Goal: Task Accomplishment & Management: Complete application form

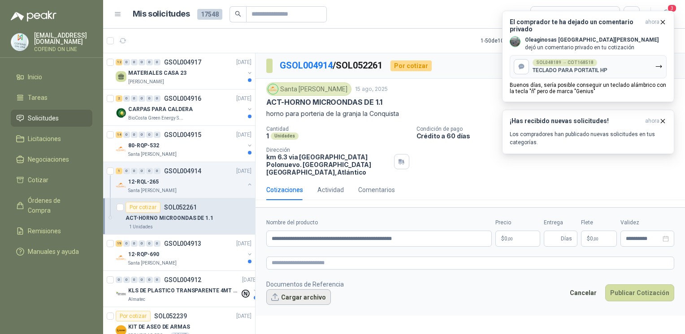
click at [293, 290] on button "Cargar archivo" at bounding box center [298, 298] width 65 height 16
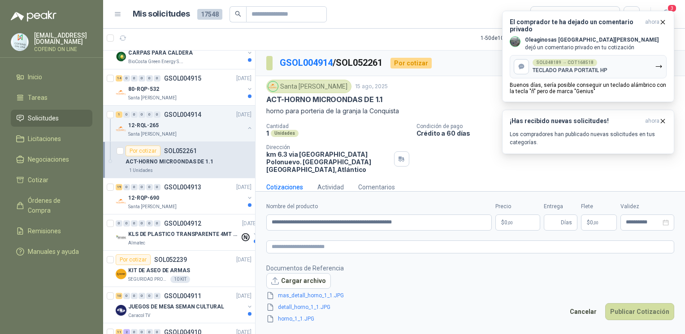
click at [506, 224] on body "[EMAIL_ADDRESS][DOMAIN_NAME] COFEIND ON LINE Inicio Tareas Solicitudes Licitaci…" at bounding box center [342, 167] width 685 height 334
click at [662, 21] on icon "button" at bounding box center [663, 22] width 8 height 8
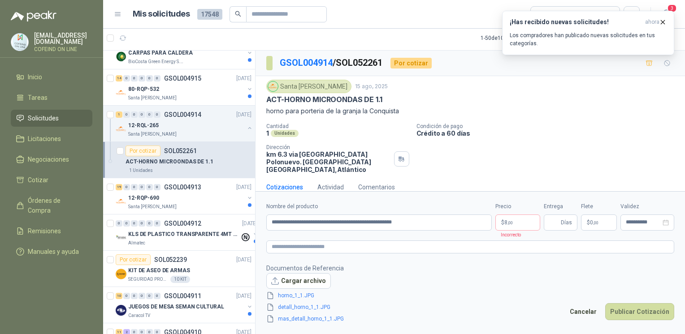
click at [523, 226] on form "**********" at bounding box center [471, 262] width 430 height 143
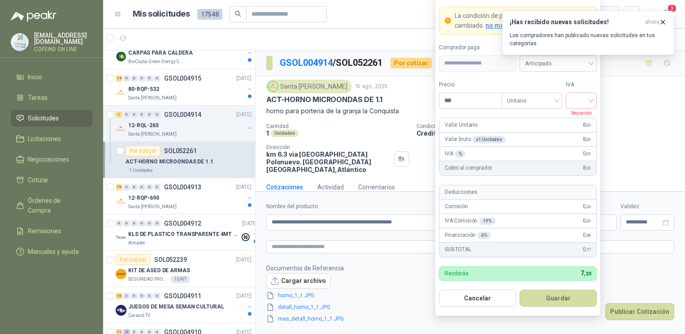
click at [520, 226] on body "[EMAIL_ADDRESS][DOMAIN_NAME] COFEIND ON LINE Inicio Tareas Solicitudes Licitaci…" at bounding box center [342, 167] width 685 height 334
click at [457, 103] on input "***" at bounding box center [470, 100] width 62 height 15
type input "*********"
click at [574, 106] on input "search" at bounding box center [581, 99] width 20 height 13
click at [582, 150] on div "0%" at bounding box center [581, 149] width 17 height 10
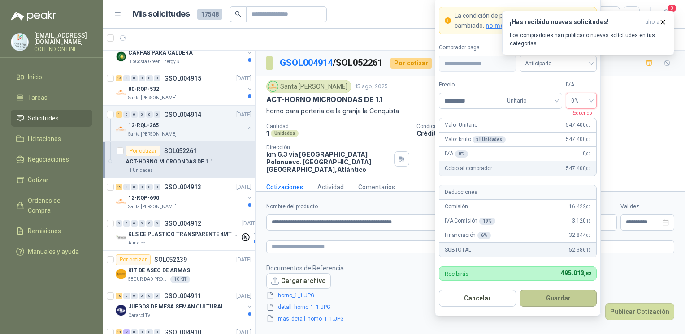
click at [566, 304] on button "Guardar" at bounding box center [558, 298] width 77 height 17
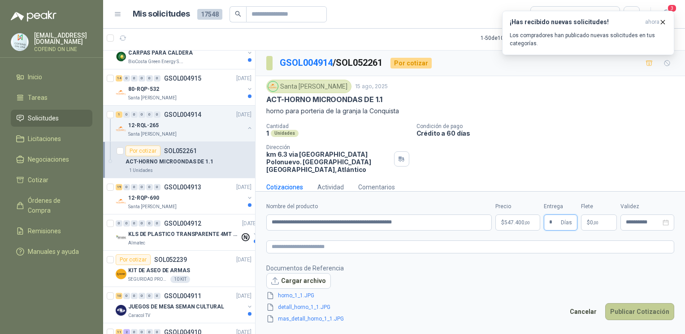
type input "*"
click at [625, 313] on button "Publicar Cotización" at bounding box center [639, 312] width 69 height 17
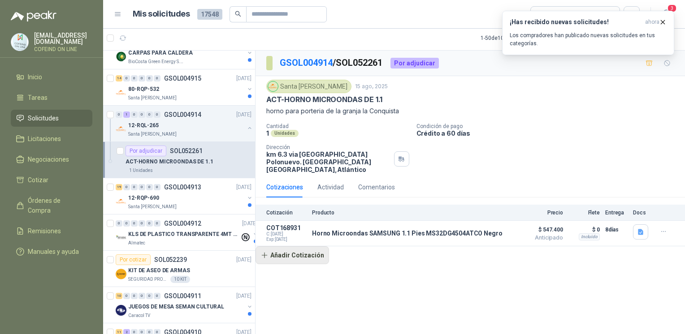
click at [306, 247] on button "Añadir Cotización" at bounding box center [293, 256] width 74 height 18
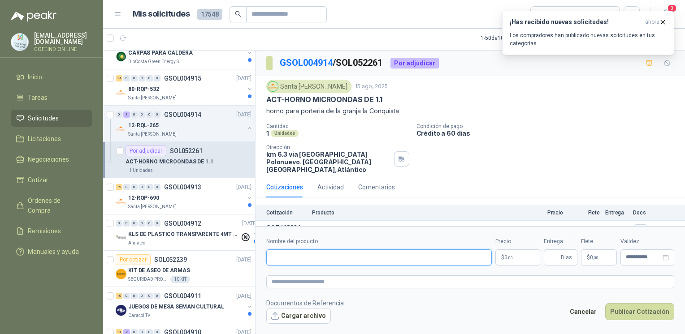
click at [343, 255] on input "Nombre del producto" at bounding box center [379, 258] width 226 height 16
paste input "**********"
type input "**********"
click at [300, 317] on button "Cargar archivo" at bounding box center [298, 316] width 65 height 16
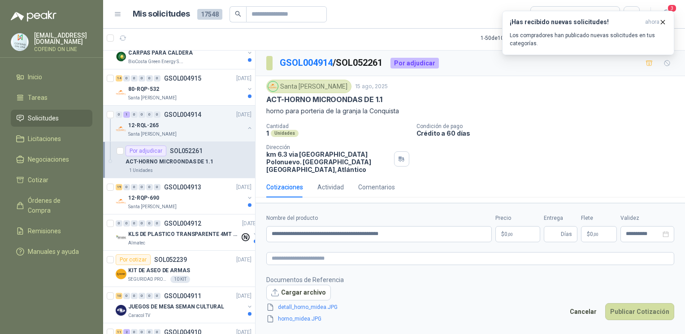
click at [524, 238] on body "[EMAIL_ADDRESS][DOMAIN_NAME] COFEIND ON LINE Inicio Tareas Solicitudes Licitaci…" at bounding box center [342, 167] width 685 height 334
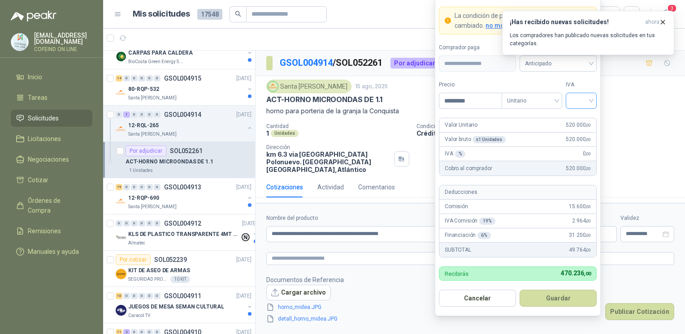
type input "*********"
click at [581, 98] on input "search" at bounding box center [581, 99] width 20 height 13
click at [574, 144] on div "0%" at bounding box center [581, 149] width 17 height 10
click at [554, 301] on button "Guardar" at bounding box center [558, 298] width 77 height 17
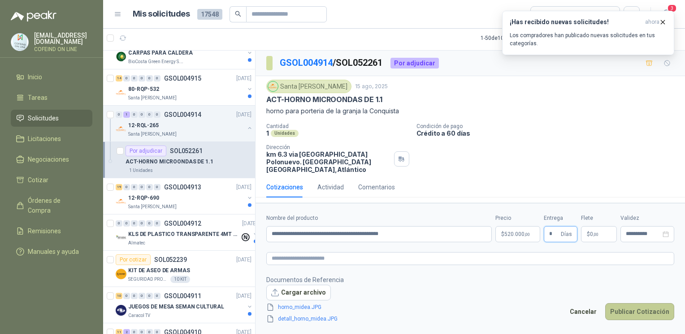
type input "*"
click at [618, 311] on button "Publicar Cotización" at bounding box center [639, 312] width 69 height 17
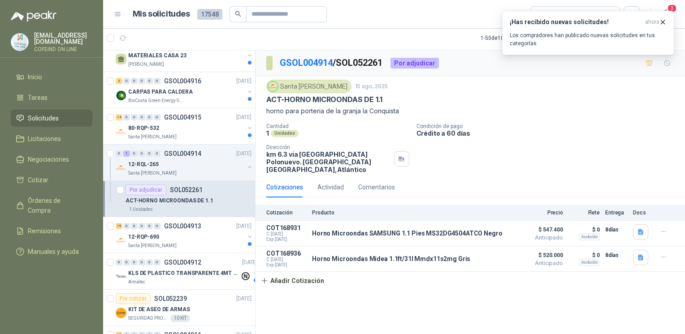
scroll to position [0, 0]
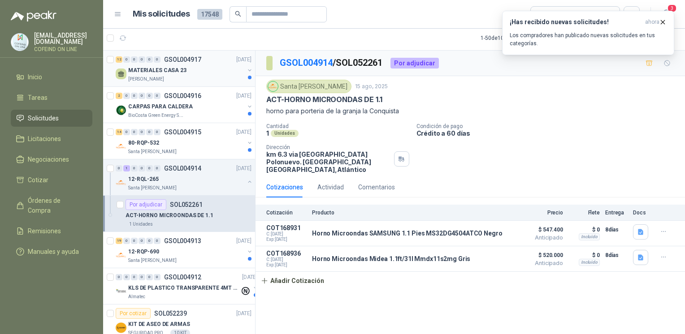
click at [156, 65] on div "MATERIALES CASA 23" at bounding box center [186, 70] width 116 height 11
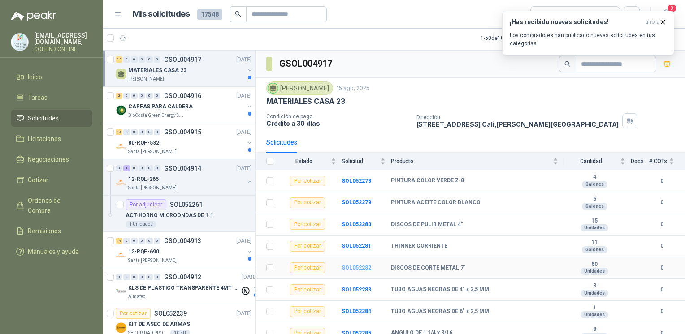
click at [352, 268] on b "SOL052282" at bounding box center [357, 268] width 30 height 6
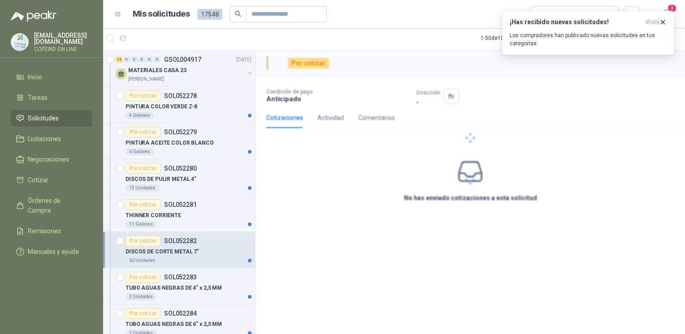
click at [352, 268] on div "Por cotizar Condición de pago Anticipado Dirección , Cotizaciones Actividad Com…" at bounding box center [471, 193] width 430 height 284
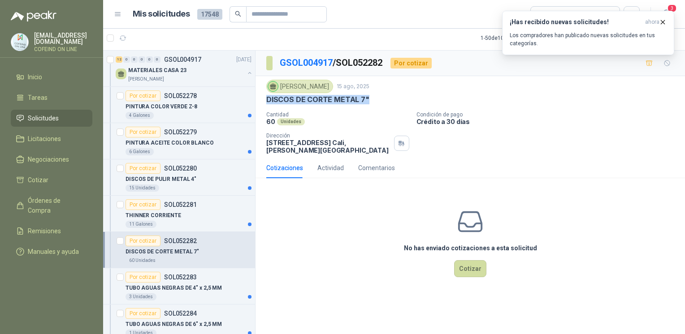
drag, startPoint x: 371, startPoint y: 100, endPoint x: 264, endPoint y: 99, distance: 106.7
click at [264, 99] on div "[PERSON_NAME] [DATE] DISCOS [PERSON_NAME] METAL 7" Cantidad 60 Unidades Condici…" at bounding box center [471, 117] width 430 height 82
copy p "DISCOS DE CORTE METAL 7""
click at [474, 268] on button "Cotizar" at bounding box center [470, 269] width 32 height 17
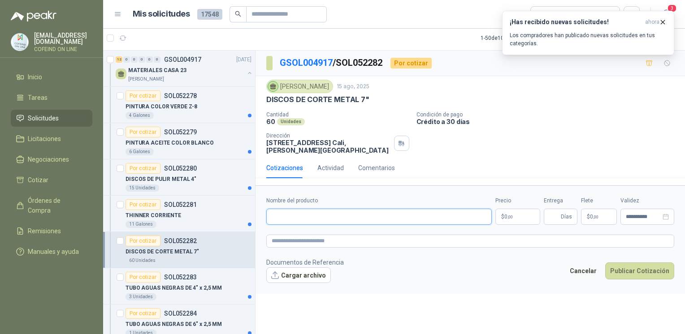
click at [354, 222] on input "Nombre del producto" at bounding box center [379, 217] width 226 height 16
paste input "**********"
type input "**********"
click at [301, 277] on button "Cargar archivo" at bounding box center [298, 276] width 65 height 16
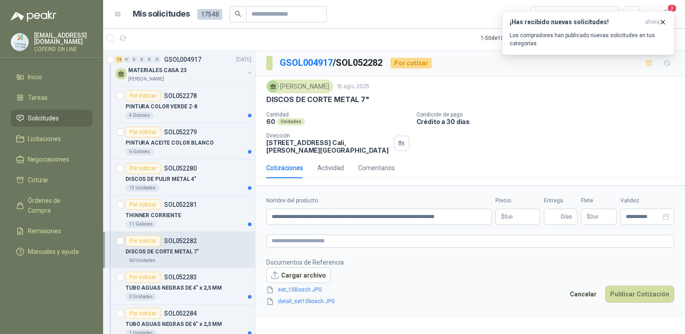
click at [518, 221] on body "[EMAIL_ADDRESS][DOMAIN_NAME] COFEIND ON LINE Inicio Tareas Solicitudes Licitaci…" at bounding box center [342, 167] width 685 height 334
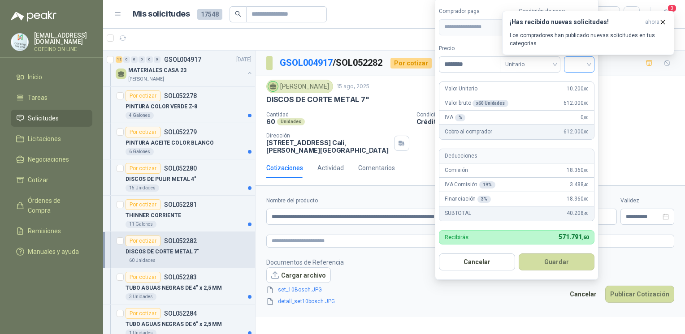
click at [587, 64] on input "search" at bounding box center [579, 63] width 20 height 13
click at [582, 117] on div "0%" at bounding box center [581, 112] width 27 height 14
click at [460, 66] on input "********" at bounding box center [470, 64] width 62 height 15
type input "********"
click at [557, 268] on button "Guardar" at bounding box center [558, 262] width 77 height 17
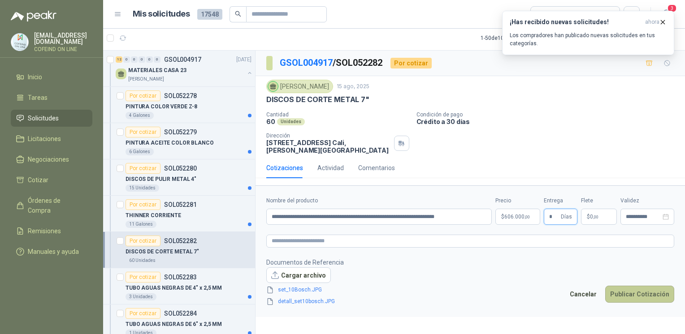
type input "*"
click at [630, 291] on button "Publicar Cotización" at bounding box center [639, 294] width 69 height 17
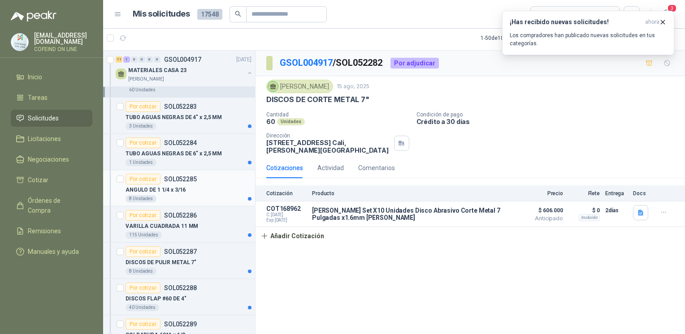
scroll to position [174, 0]
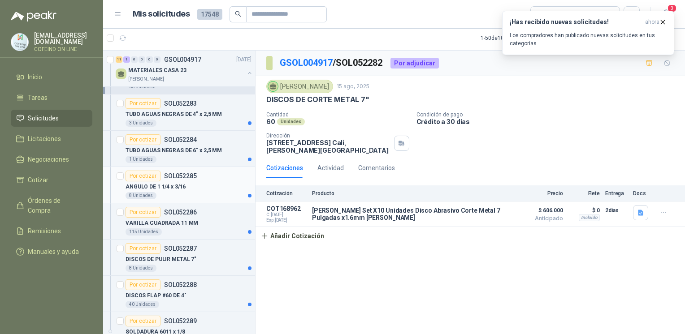
click at [142, 182] on div "ANGULO DE 1 1/4 x 3/16" at bounding box center [189, 187] width 126 height 11
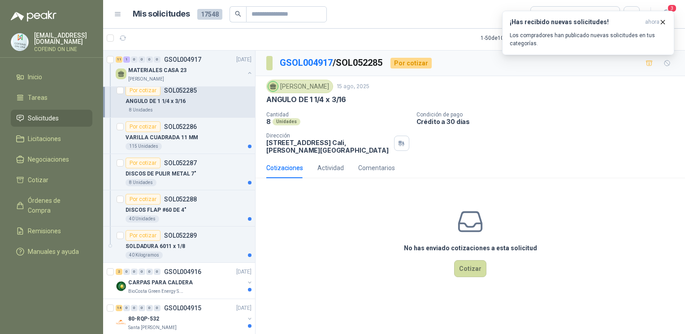
scroll to position [260, 0]
click at [180, 174] on p "DISCOS DE PULIR METAL 7"" at bounding box center [161, 173] width 71 height 9
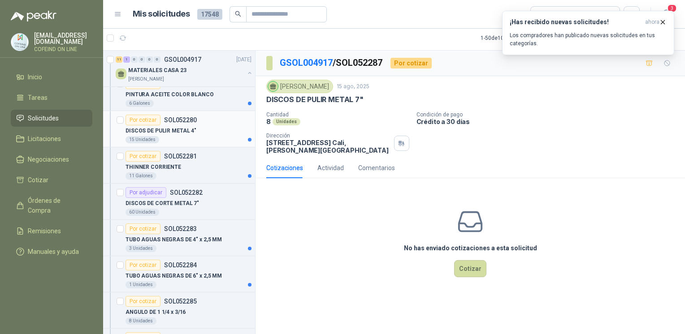
scroll to position [34, 0]
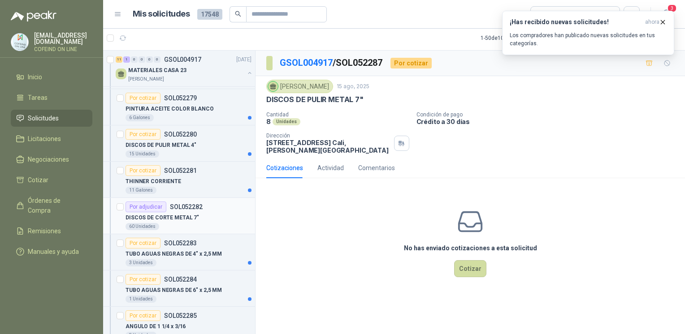
click at [180, 214] on p "DISCOS DE CORTE METAL 7"" at bounding box center [163, 218] width 74 height 9
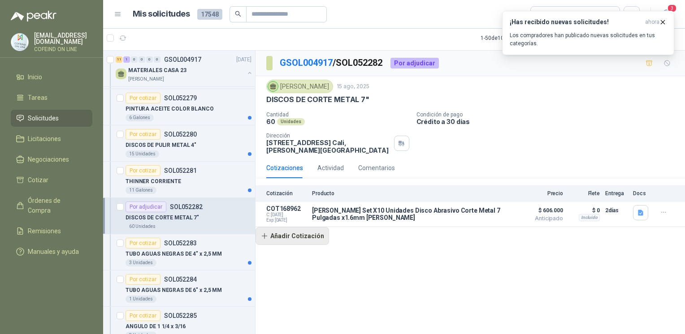
click at [305, 235] on button "Añadir Cotización" at bounding box center [293, 236] width 74 height 18
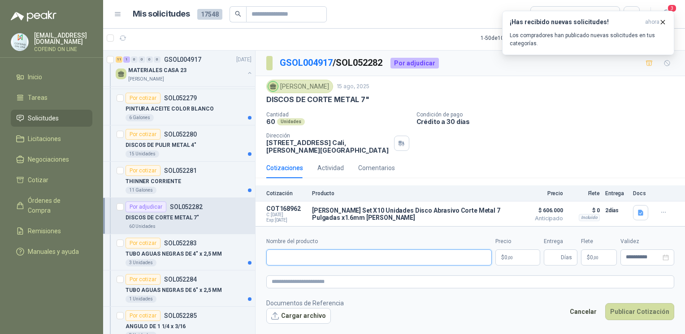
click at [300, 255] on input "Nombre del producto" at bounding box center [379, 258] width 226 height 16
paste input "**********"
type input "**********"
click at [296, 317] on button "Cargar archivo" at bounding box center [298, 316] width 65 height 16
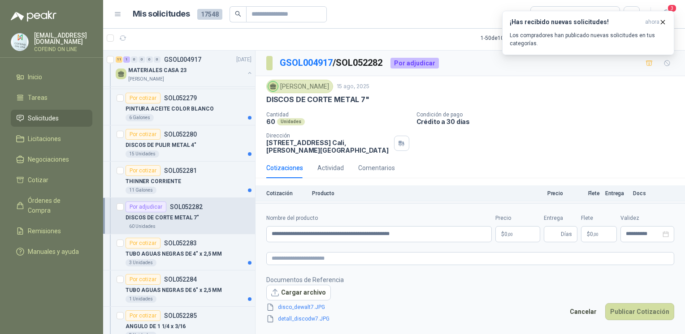
click at [515, 233] on body "[EMAIL_ADDRESS][DOMAIN_NAME] COFEIND ON LINE Inicio Tareas Solicitudes Licitaci…" at bounding box center [342, 167] width 685 height 334
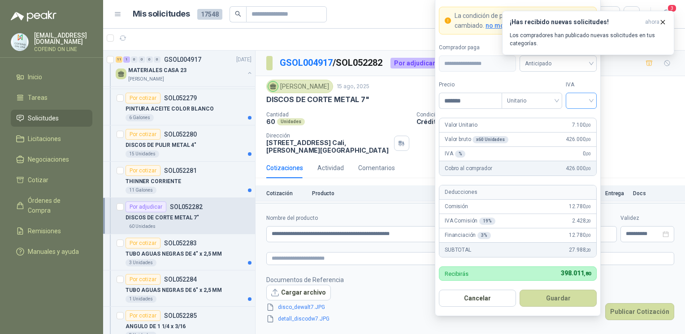
click at [588, 107] on input "search" at bounding box center [581, 99] width 20 height 13
click at [576, 152] on div "0%" at bounding box center [581, 149] width 17 height 10
click at [478, 103] on input "*******" at bounding box center [470, 100] width 62 height 15
type input "*******"
click at [543, 299] on button "Guardar" at bounding box center [558, 298] width 77 height 17
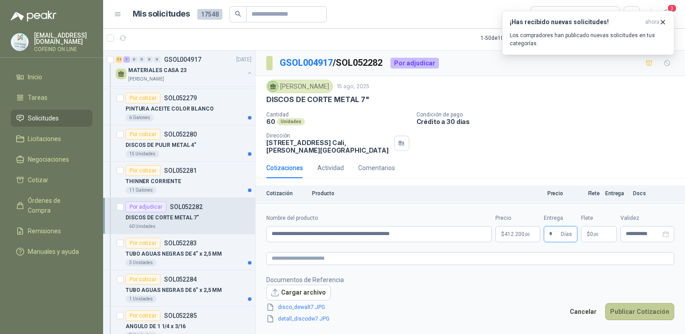
type input "*"
click at [662, 314] on button "Publicar Cotización" at bounding box center [639, 312] width 69 height 17
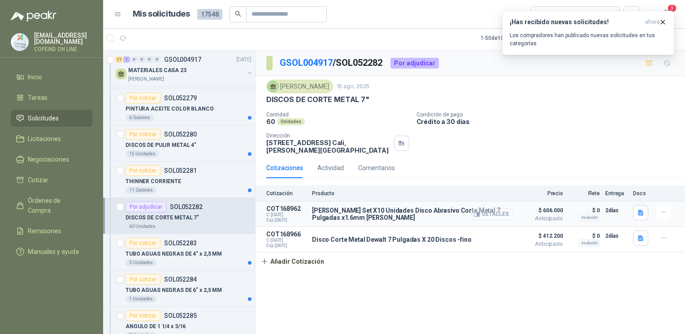
click at [497, 217] on button "Detalles" at bounding box center [492, 214] width 42 height 12
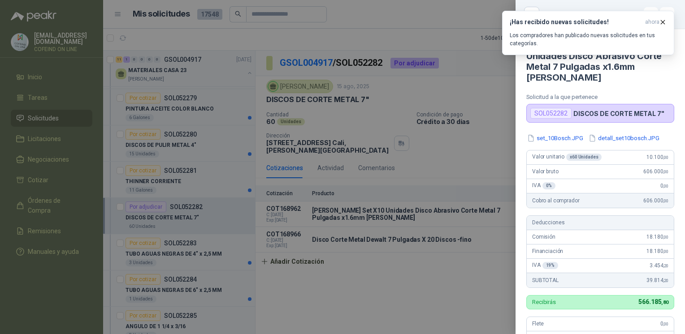
click at [458, 141] on div at bounding box center [342, 167] width 685 height 334
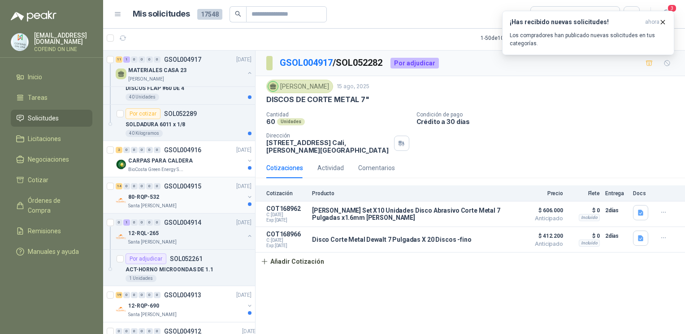
scroll to position [386, 0]
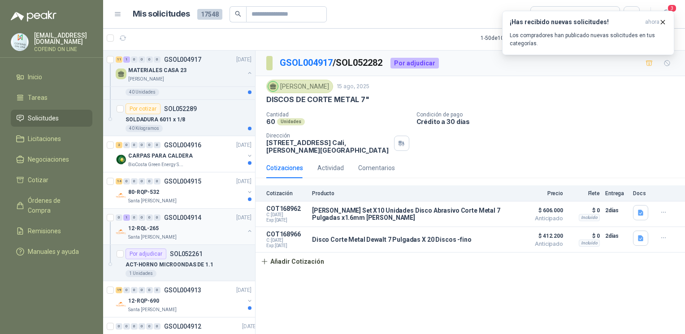
click at [227, 231] on div "12-RQL-265" at bounding box center [186, 228] width 116 height 11
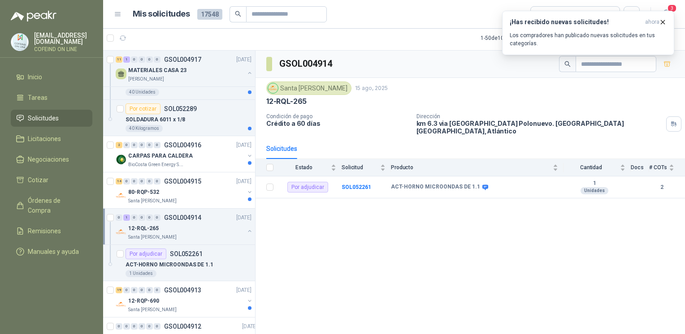
click at [238, 232] on div "12-RQL-265 Santa [PERSON_NAME]" at bounding box center [185, 232] width 138 height 18
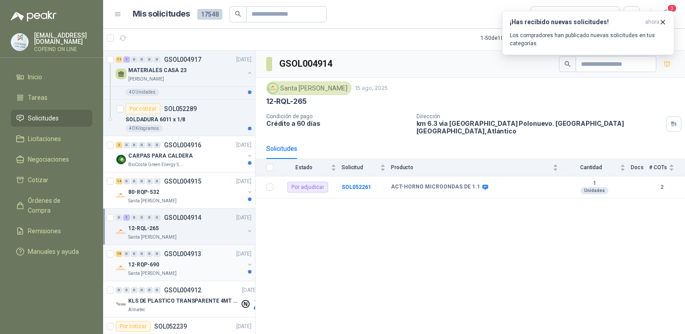
click at [246, 261] on button "button" at bounding box center [249, 264] width 7 height 7
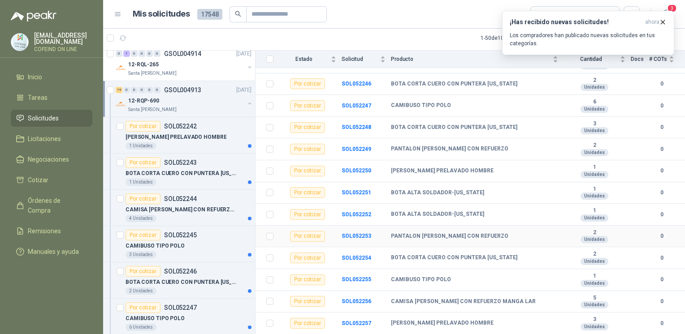
scroll to position [182, 0]
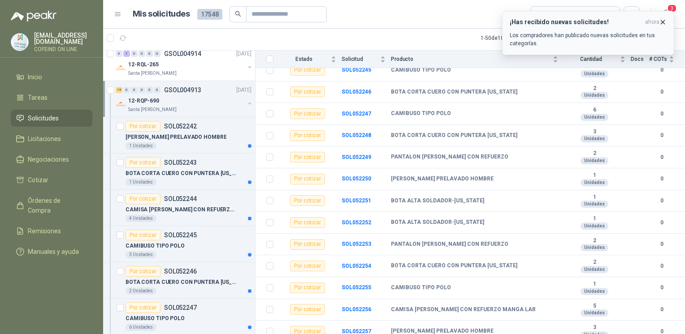
click at [662, 21] on icon "button" at bounding box center [663, 22] width 8 height 8
click at [662, 19] on icon "button" at bounding box center [663, 22] width 8 height 8
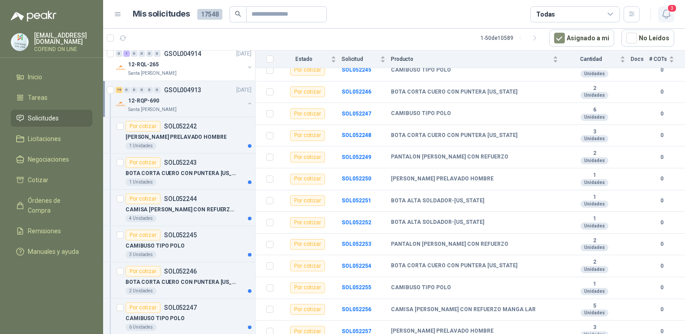
click at [665, 14] on icon "button" at bounding box center [666, 14] width 11 height 11
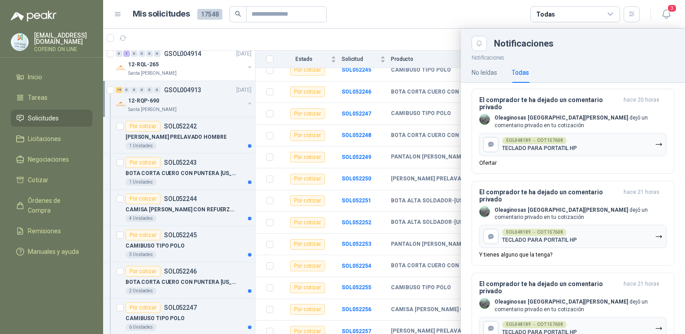
scroll to position [421, 0]
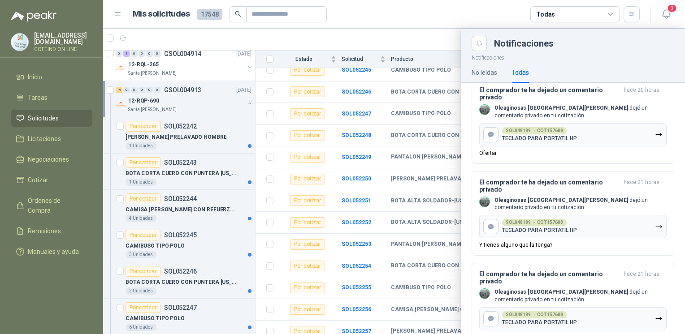
click at [224, 105] on div at bounding box center [394, 182] width 582 height 306
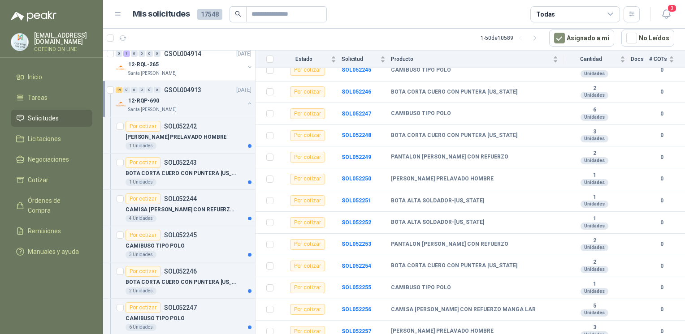
click at [246, 105] on div at bounding box center [249, 104] width 7 height 9
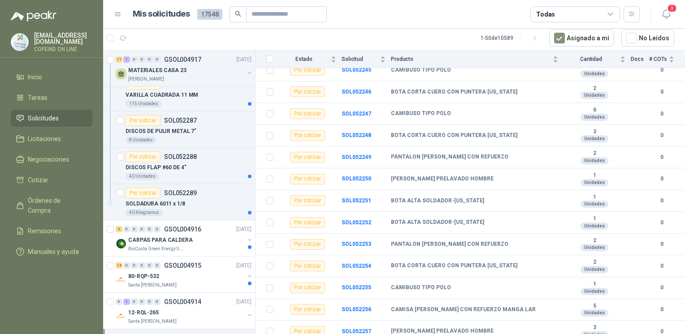
scroll to position [294, 0]
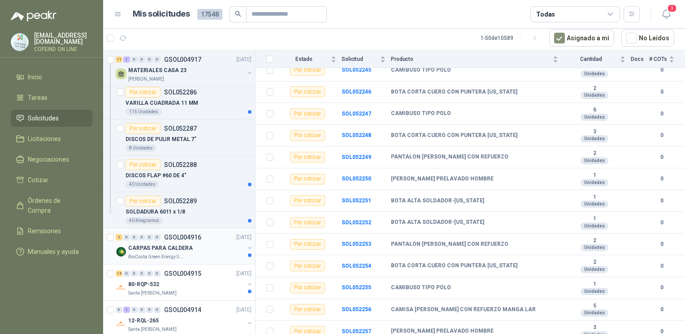
click at [194, 243] on div "CARPAS PARA CALDERA" at bounding box center [186, 248] width 116 height 11
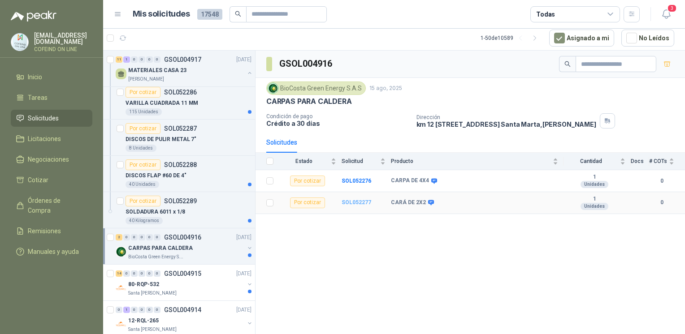
click at [356, 200] on b "SOL052277" at bounding box center [357, 203] width 30 height 6
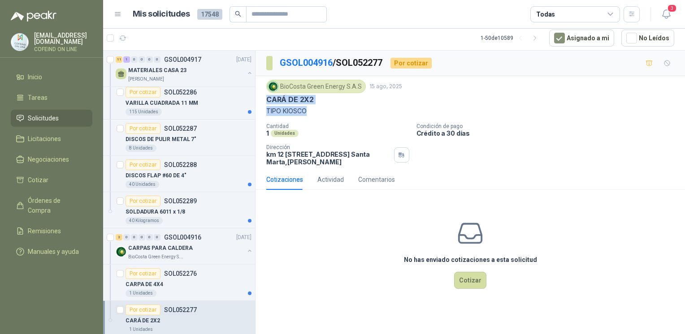
drag, startPoint x: 309, startPoint y: 110, endPoint x: 265, endPoint y: 101, distance: 44.3
click at [265, 101] on div "BioCosta [PERSON_NAME] Energy S.A.S [DATE] CARÁ DE 2X2 TIPO KIOSCO Cantidad 1 U…" at bounding box center [471, 122] width 430 height 93
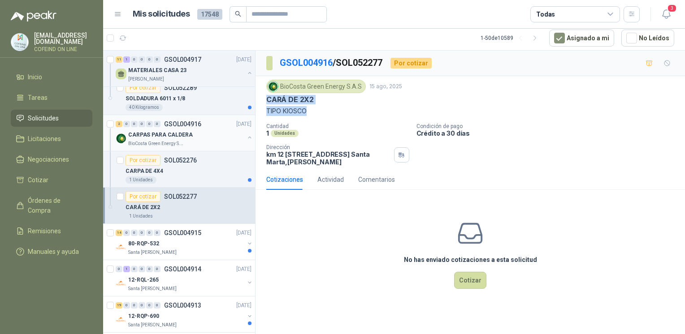
scroll to position [408, 0]
click at [156, 166] on p "CARPA DE 4X4" at bounding box center [145, 170] width 38 height 9
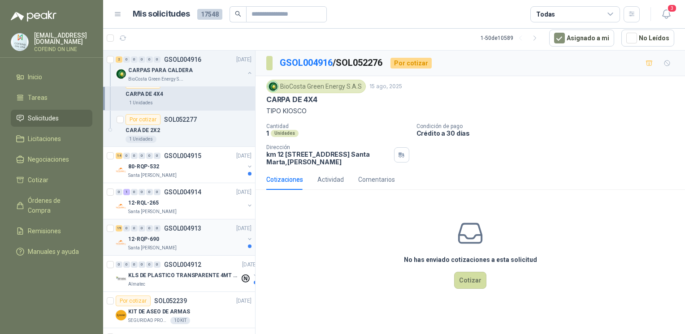
scroll to position [518, 0]
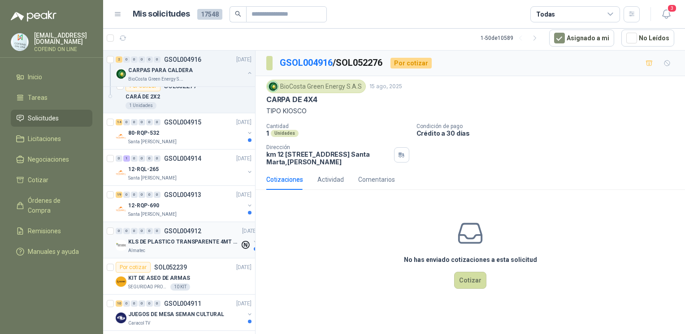
click at [195, 239] on p "KLS DE PLASTICO TRANSPARENTE 4MT CAL 4 Y CINTA TRA" at bounding box center [184, 242] width 112 height 9
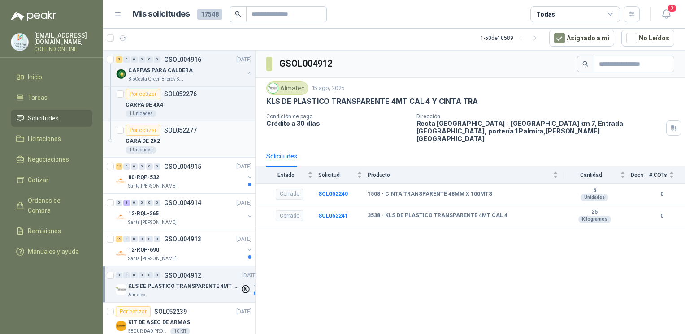
scroll to position [469, 0]
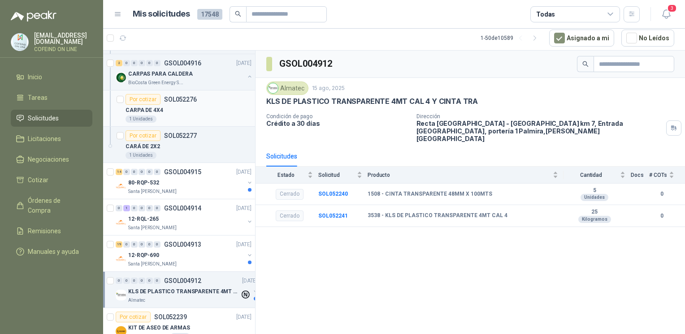
click at [170, 101] on p "SOL052276" at bounding box center [180, 99] width 33 height 6
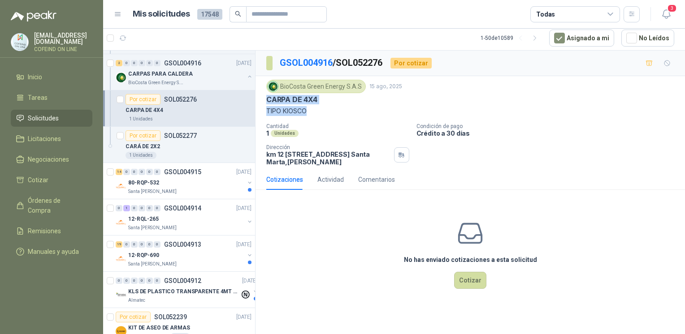
drag, startPoint x: 312, startPoint y: 114, endPoint x: 267, endPoint y: 101, distance: 46.8
click at [267, 101] on div "BioCosta [PERSON_NAME] Energy S.A.S [DATE] CARPA DE 4X4 TIPO KIOSCO" at bounding box center [470, 98] width 408 height 36
copy div "CARPA DE 4X4 TIPO KIOSCO"
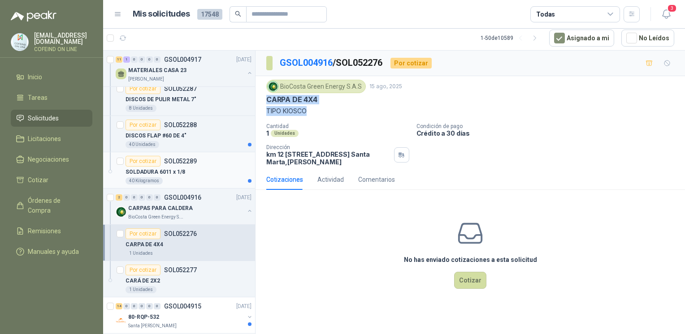
scroll to position [333, 0]
click at [240, 205] on div "CARPAS PARA CALDERA BioCosta [PERSON_NAME] Energy S.A.S" at bounding box center [185, 213] width 138 height 18
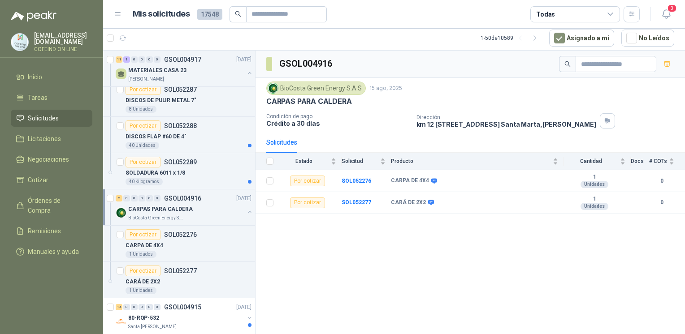
click at [238, 208] on div "CARPAS PARA CALDERA BioCosta [PERSON_NAME] Energy S.A.S" at bounding box center [185, 213] width 138 height 18
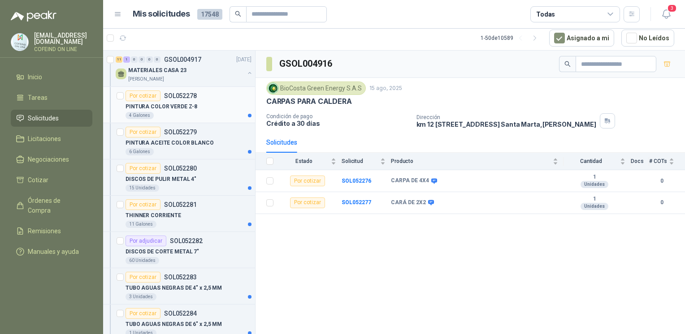
click at [165, 109] on p "PINTURA COLOR VERDE Z-8" at bounding box center [162, 107] width 72 height 9
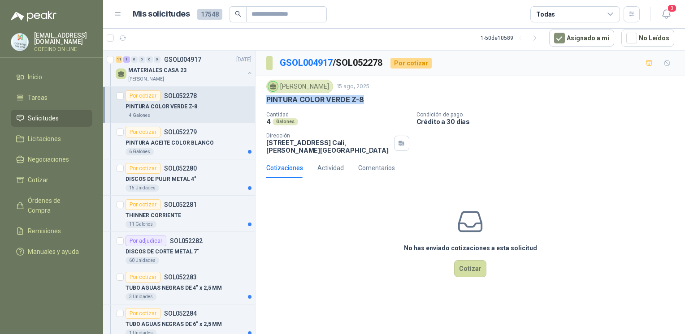
drag, startPoint x: 369, startPoint y: 97, endPoint x: 264, endPoint y: 103, distance: 104.6
click at [264, 103] on div "[PERSON_NAME] [DATE] PINTURA COLOR VERDE Z-8 Cantidad 4 Galones Condición de pa…" at bounding box center [471, 117] width 430 height 82
copy p "PINTURA COLOR VERDE Z-8"
click at [204, 139] on p "PINTURA ACEITE COLOR BLANCO" at bounding box center [170, 143] width 88 height 9
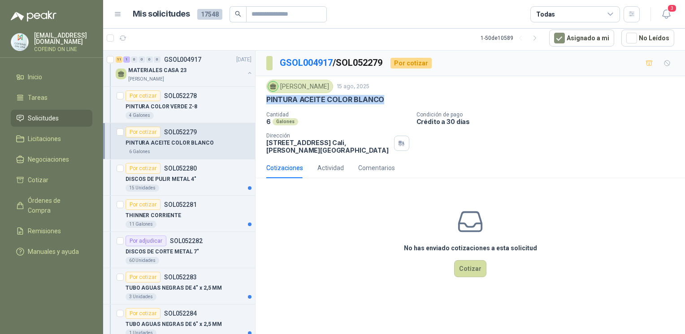
drag, startPoint x: 264, startPoint y: 100, endPoint x: 386, endPoint y: 103, distance: 122.0
click at [386, 103] on div "[PERSON_NAME] [DATE] PINTURA ACEITE COLOR BLANCO Cantidad 6 Galones Condición d…" at bounding box center [471, 117] width 430 height 82
copy p "PINTURA ACEITE COLOR BLANCO"
click at [205, 179] on div "DISCOS DE PULIR METAL 4"" at bounding box center [189, 179] width 126 height 11
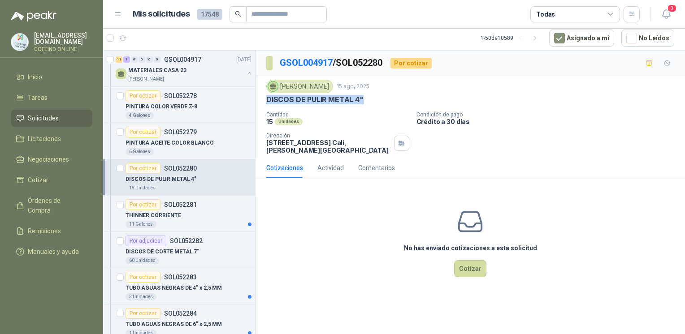
drag, startPoint x: 361, startPoint y: 98, endPoint x: 265, endPoint y: 96, distance: 95.5
click at [265, 96] on div "[PERSON_NAME] [DATE] DISCOS DE PULIR METAL 4" Cantidad 15 Unidades Condición de…" at bounding box center [471, 117] width 430 height 82
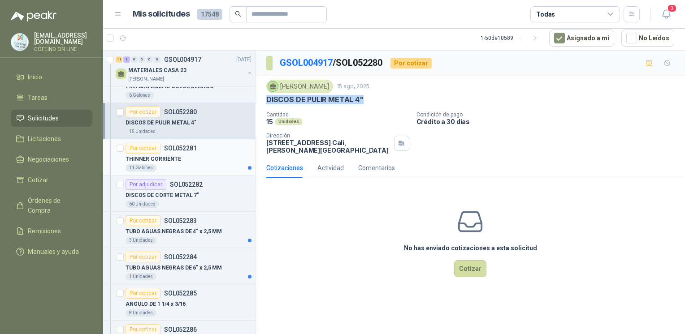
scroll to position [64, 0]
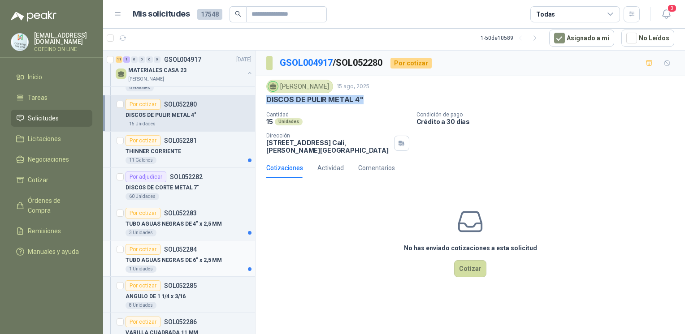
click at [204, 259] on p "TUBO AGUAS NEGRAS DE 6" x 2,5 MM" at bounding box center [174, 260] width 96 height 9
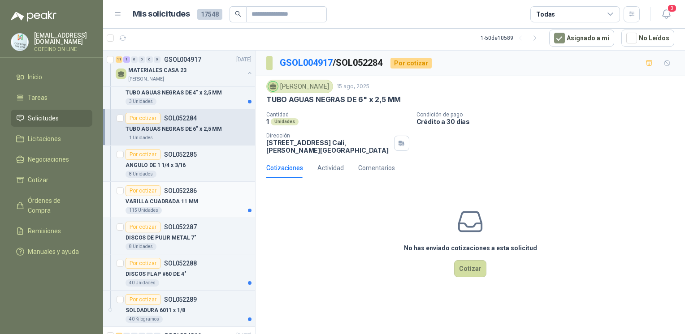
scroll to position [199, 0]
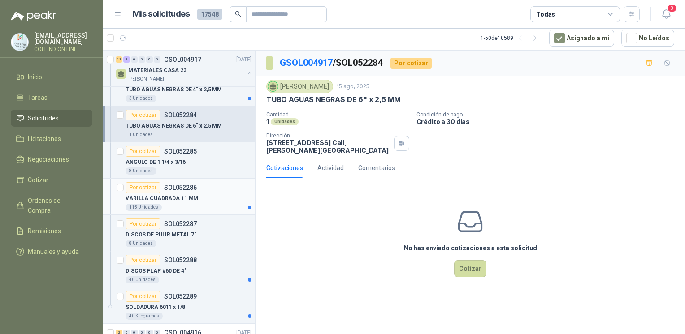
click at [176, 207] on div "115 Unidades" at bounding box center [189, 207] width 126 height 7
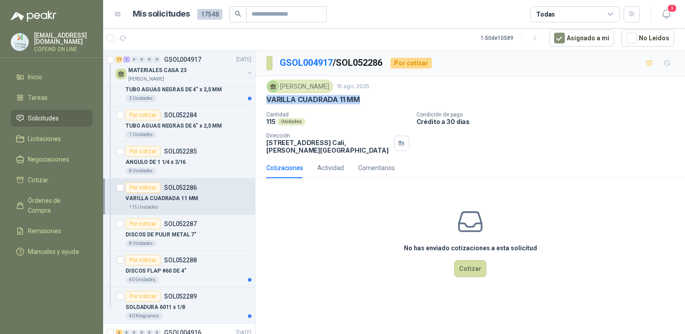
drag, startPoint x: 298, startPoint y: 100, endPoint x: 267, endPoint y: 102, distance: 31.0
click at [267, 102] on div "[PERSON_NAME] [DATE] VARILLA CUADRADA 11 MM Cantidad 115 Unidades Condición de …" at bounding box center [470, 117] width 408 height 74
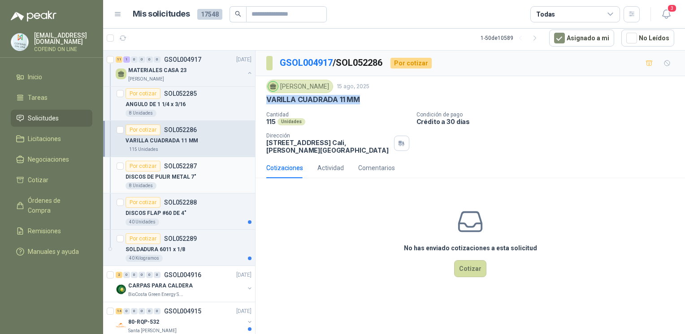
scroll to position [265, 0]
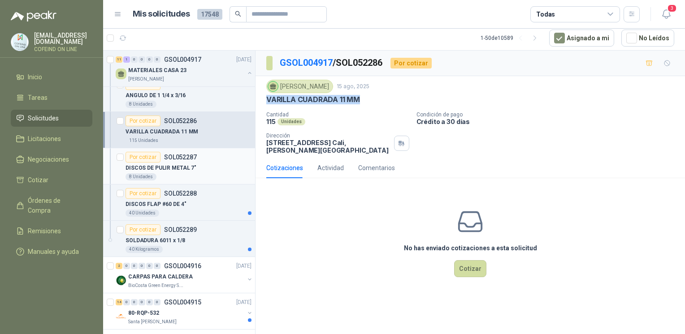
click at [184, 169] on p "DISCOS DE PULIR METAL 7"" at bounding box center [161, 168] width 71 height 9
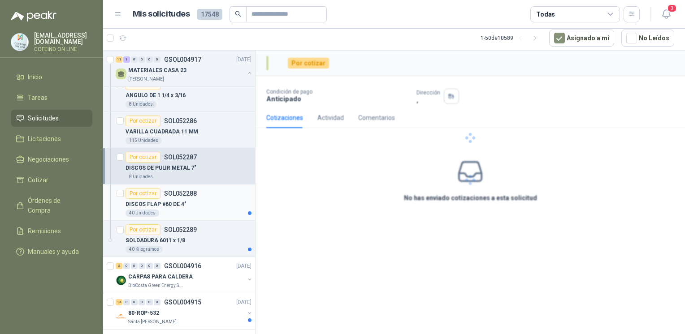
click at [202, 210] on div "40 Unidades" at bounding box center [189, 213] width 126 height 7
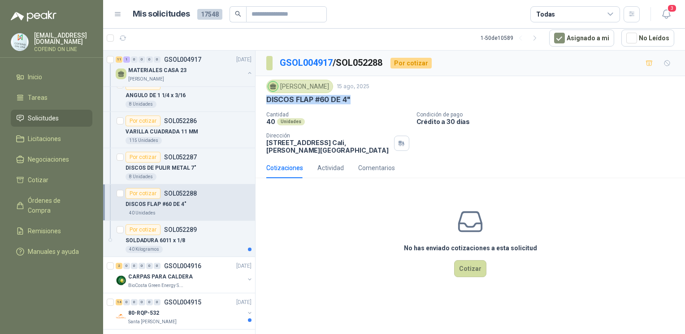
drag, startPoint x: 352, startPoint y: 96, endPoint x: 265, endPoint y: 98, distance: 86.1
click at [265, 98] on div "[PERSON_NAME] [DATE] DISCOS FLAP #60 DE 4" Cantidad 40 Unidades Condición de pa…" at bounding box center [471, 117] width 430 height 82
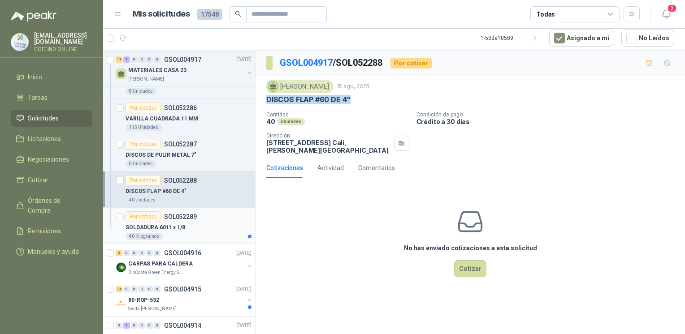
click at [191, 236] on div "40 Kilogramos" at bounding box center [189, 236] width 126 height 7
click at [185, 224] on div "SOLDADURA 6011 x 1/8" at bounding box center [189, 227] width 126 height 11
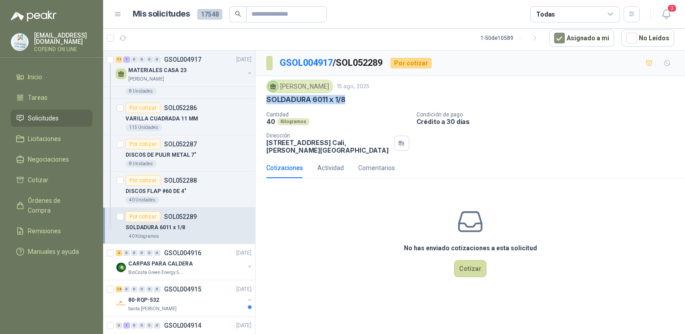
drag, startPoint x: 349, startPoint y: 96, endPoint x: 256, endPoint y: 107, distance: 92.9
click at [256, 107] on div "[PERSON_NAME] [DATE] SOLDADURA 6011 x 1/8 Cantidad 40 Kilogramos Condición de p…" at bounding box center [471, 117] width 430 height 82
copy p "SOLDADURA 6011 x 1/8"
click at [474, 266] on button "Cotizar" at bounding box center [470, 269] width 32 height 17
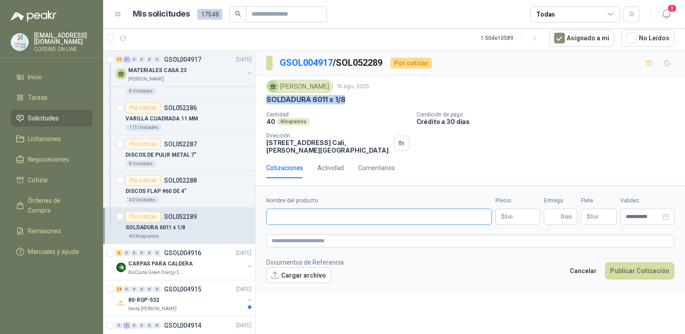
click at [309, 218] on input "Nombre del producto" at bounding box center [379, 217] width 226 height 16
paste input "**********"
type input "**********"
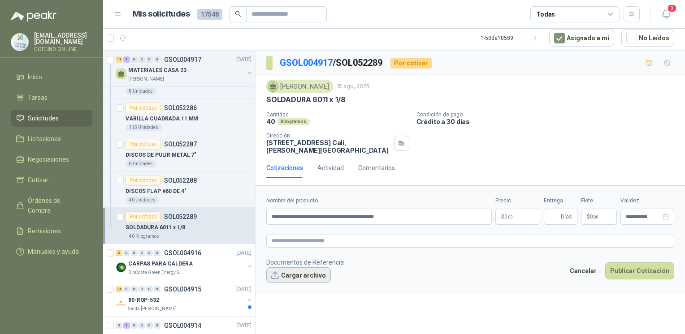
click at [282, 279] on button "Cargar archivo" at bounding box center [298, 276] width 65 height 16
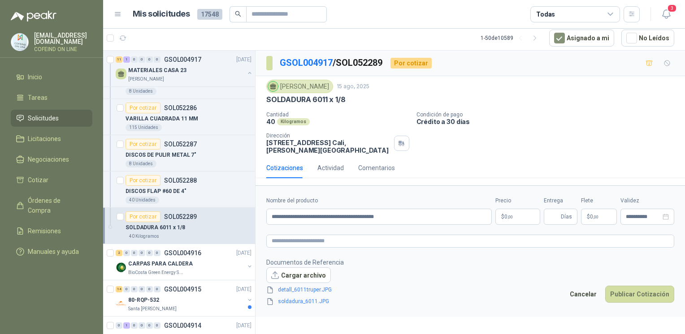
click at [522, 218] on body "[EMAIL_ADDRESS][DOMAIN_NAME] COFEIND ON LINE Inicio Tareas Solicitudes Licitaci…" at bounding box center [342, 167] width 685 height 334
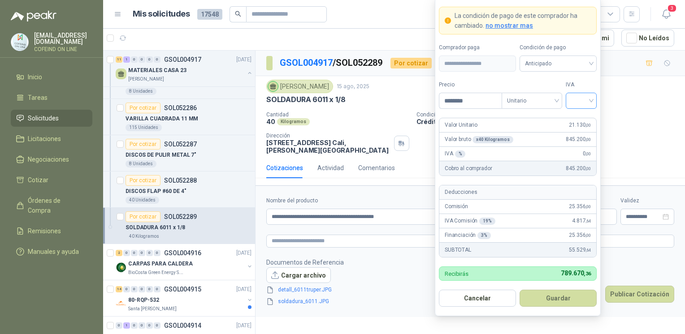
click at [583, 104] on input "search" at bounding box center [581, 99] width 20 height 13
click at [580, 153] on div "0%" at bounding box center [581, 149] width 17 height 10
click at [473, 99] on input "********" at bounding box center [470, 100] width 62 height 15
click at [581, 102] on span "0%" at bounding box center [581, 100] width 20 height 13
type input "********"
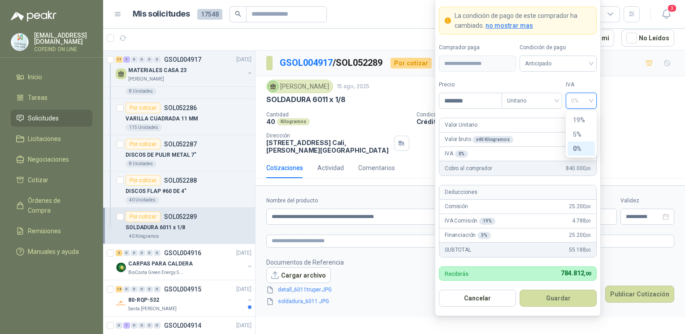
click at [582, 147] on div "0%" at bounding box center [581, 149] width 17 height 10
click at [561, 293] on button "Guardar" at bounding box center [558, 298] width 77 height 17
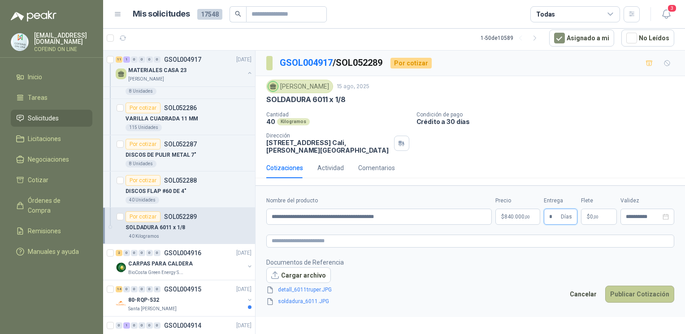
type input "*"
click at [633, 291] on button "Publicar Cotización" at bounding box center [639, 294] width 69 height 17
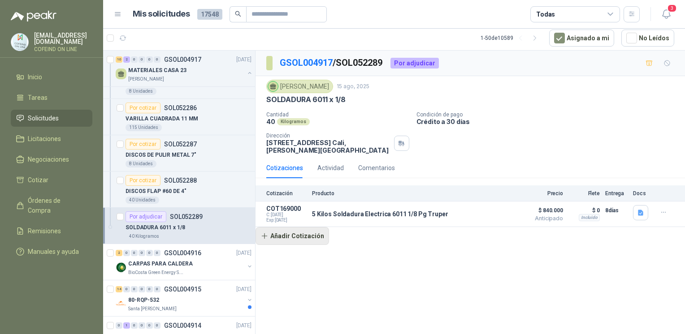
click at [314, 234] on button "Añadir Cotización" at bounding box center [293, 236] width 74 height 18
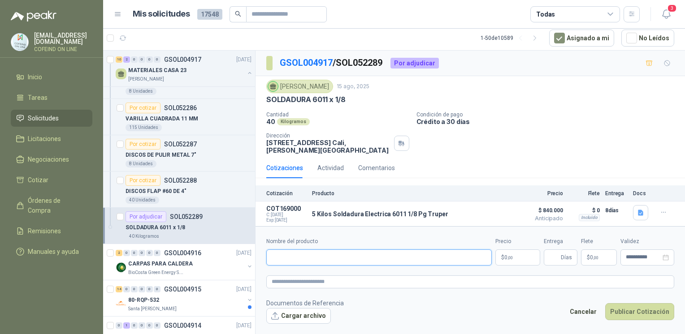
click at [310, 258] on input "Nombre del producto" at bounding box center [379, 258] width 226 height 16
paste input "**********"
type input "**********"
